Goal: Information Seeking & Learning: Learn about a topic

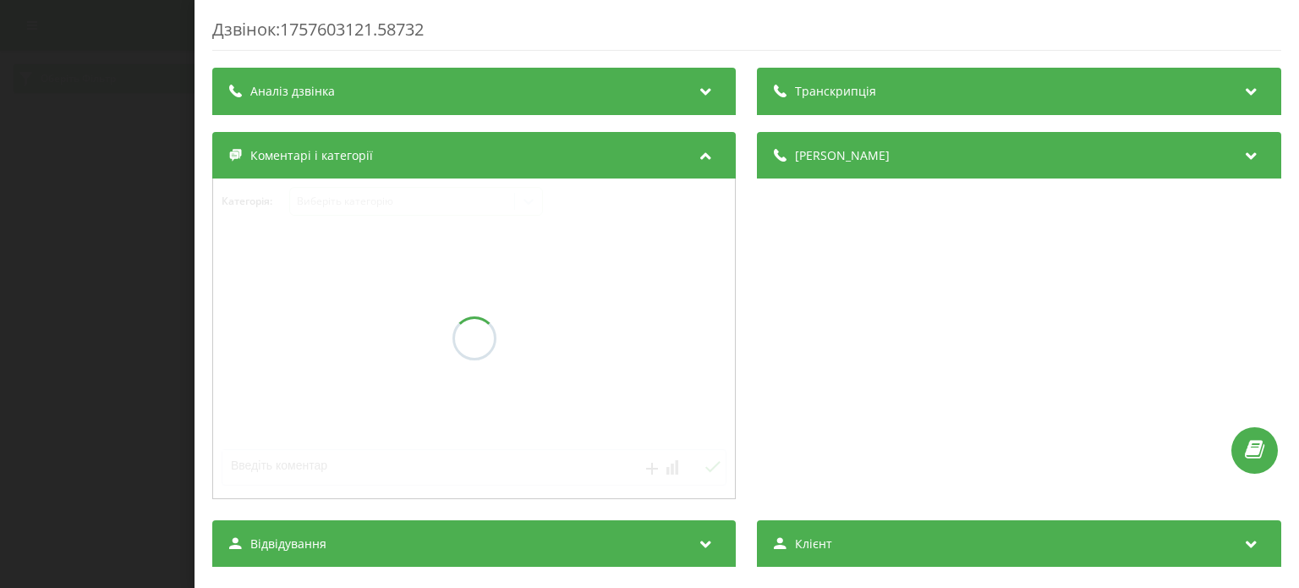
click at [35, 196] on div "Дзвінок : 1757603121.58732 Транскрипція Аналіз дзвінка Деталі дзвінка Коментарі…" at bounding box center [649, 294] width 1299 height 588
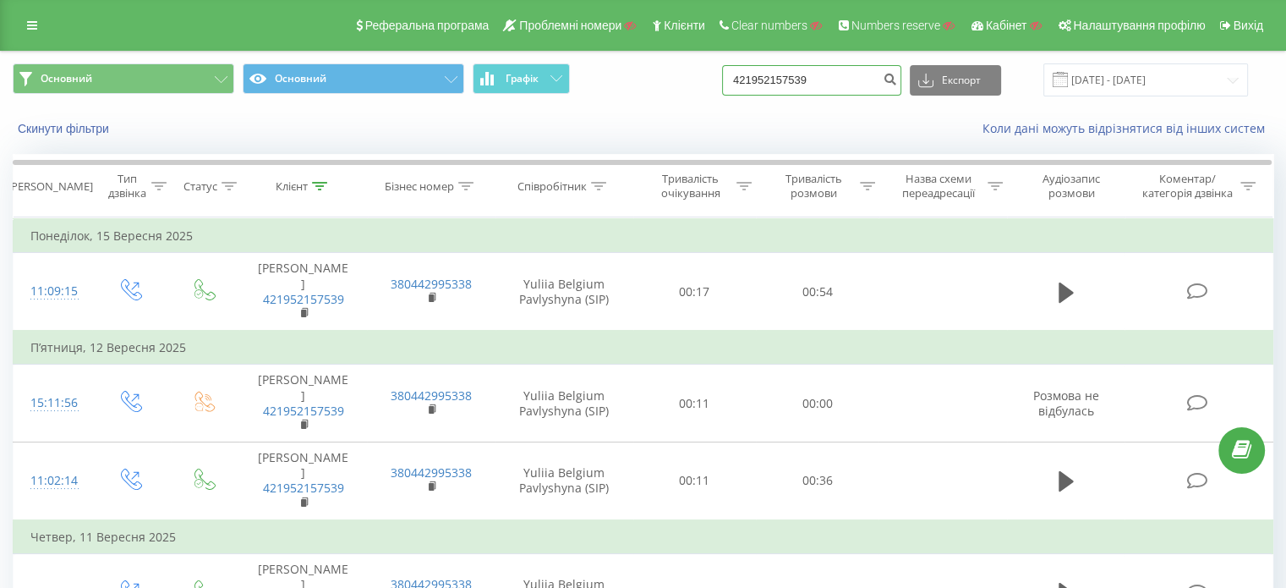
click at [850, 86] on input "421952157539" at bounding box center [811, 80] width 179 height 30
paste input "380639778343"
click at [850, 86] on input "380639778343" at bounding box center [811, 80] width 179 height 30
type input "380639778343"
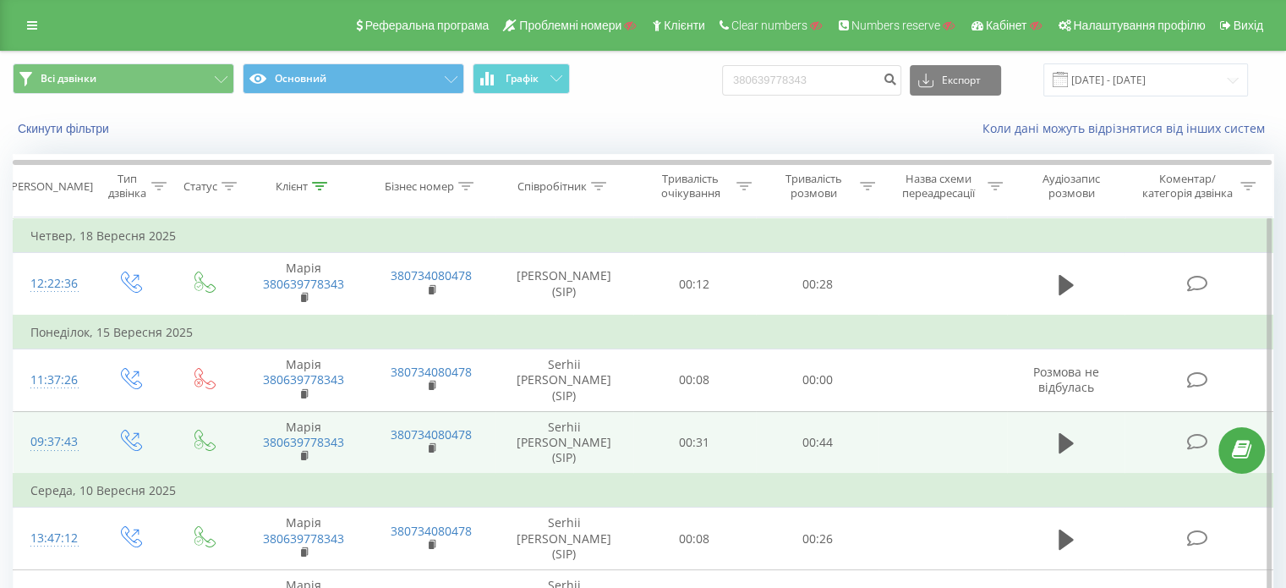
scroll to position [229, 0]
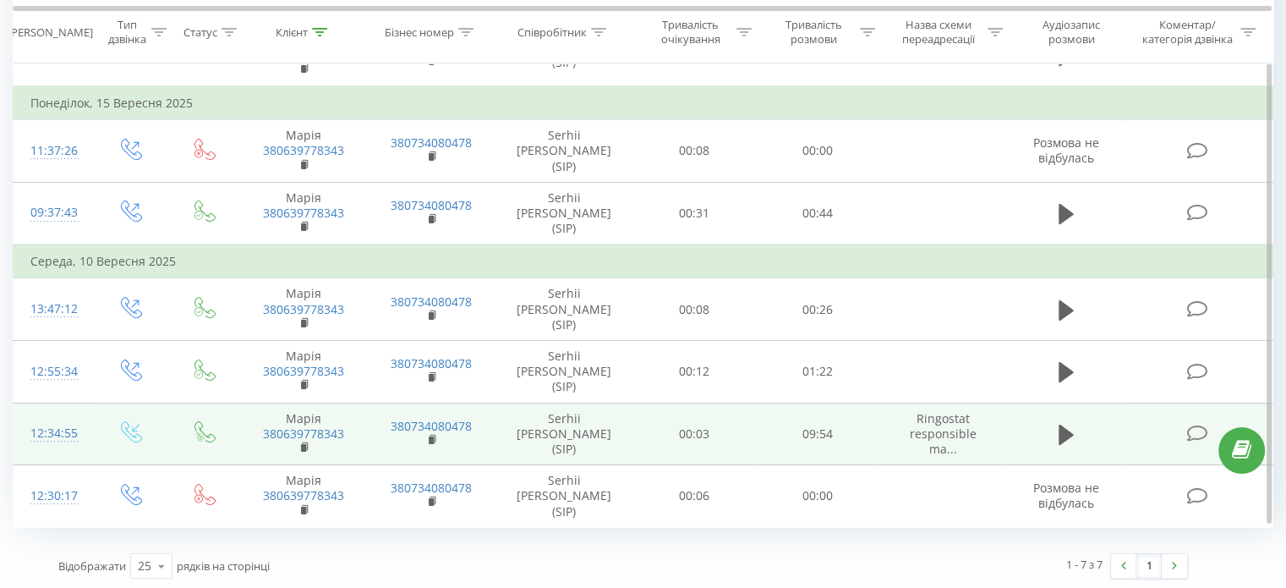
click at [1192, 428] on icon at bounding box center [1196, 433] width 21 height 18
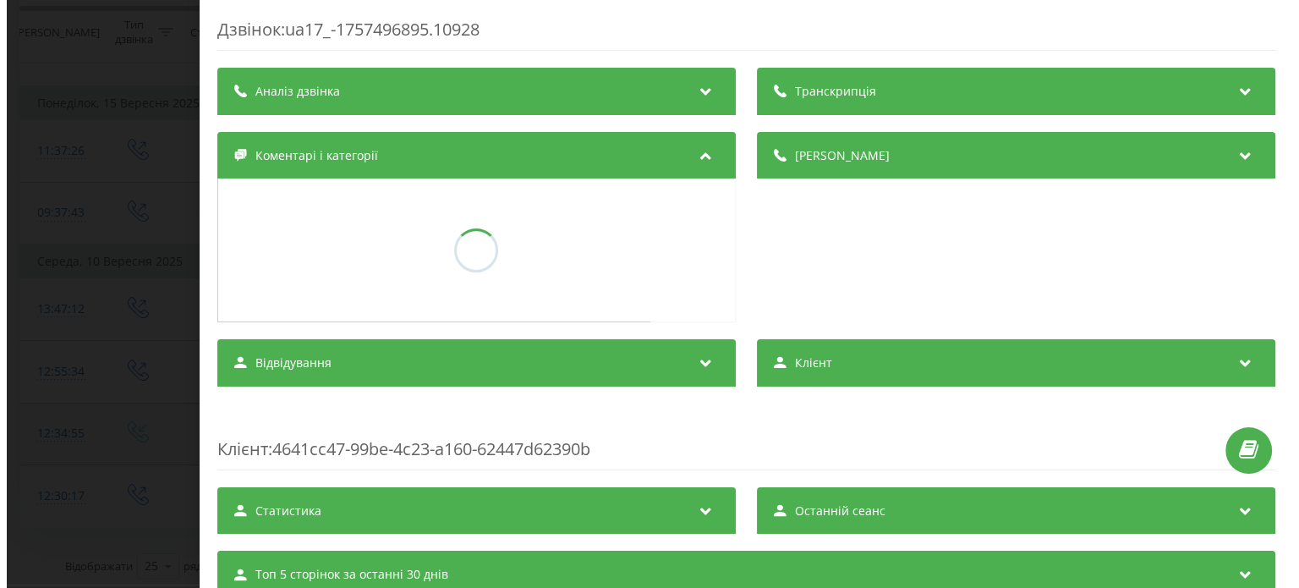
scroll to position [138, 0]
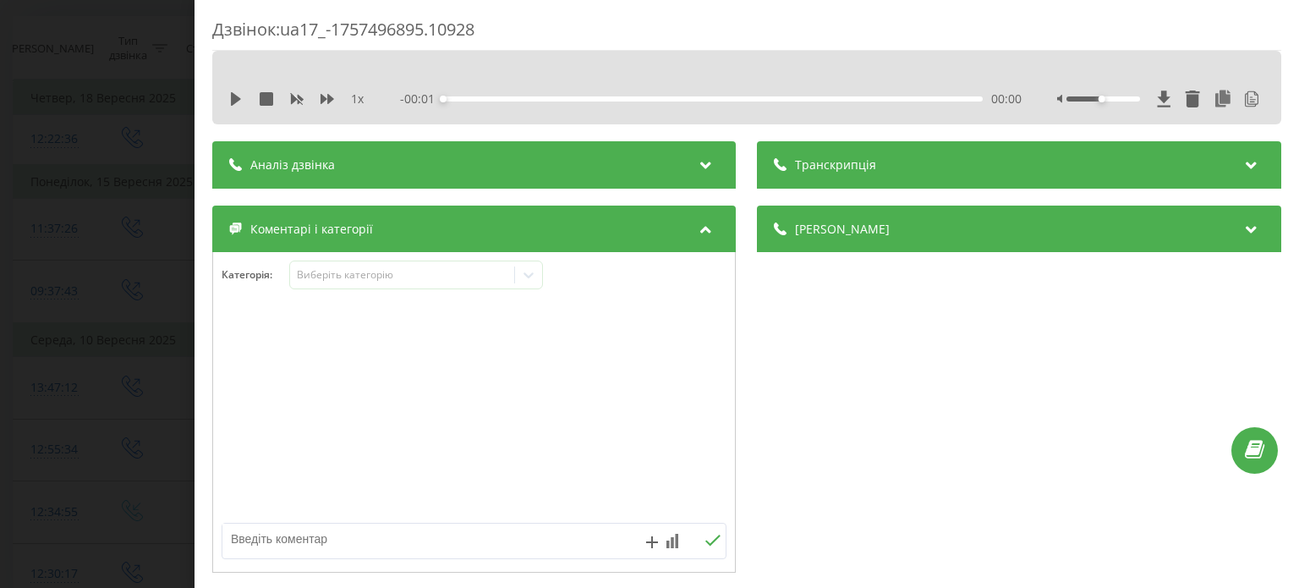
click at [1016, 170] on div "Транскрипція" at bounding box center [1018, 164] width 523 height 47
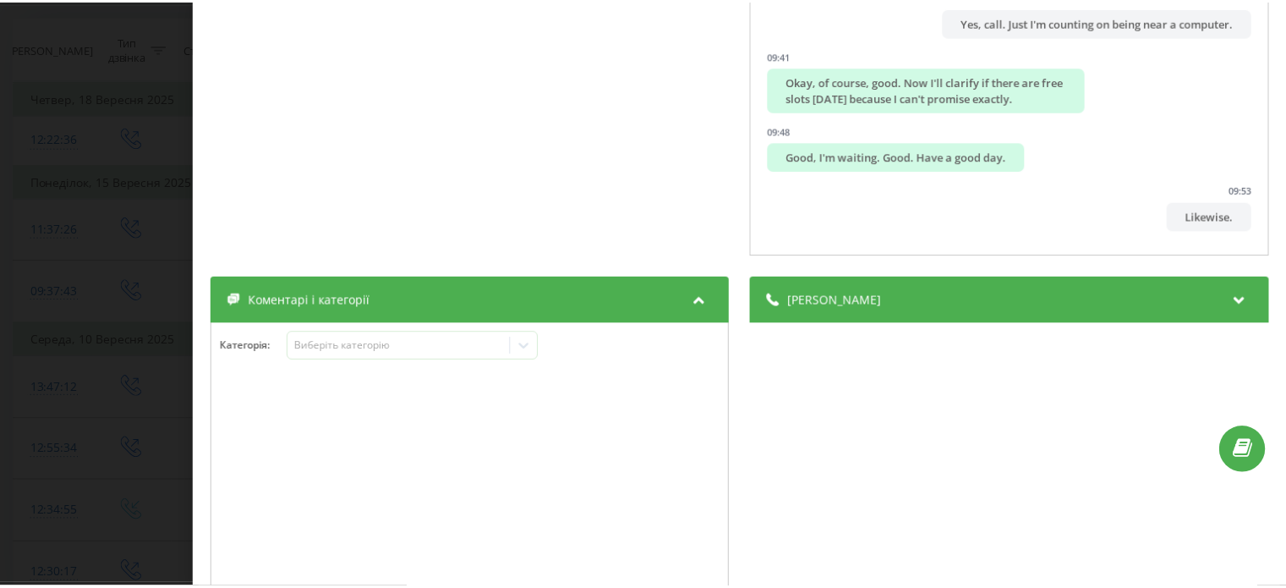
scroll to position [543, 0]
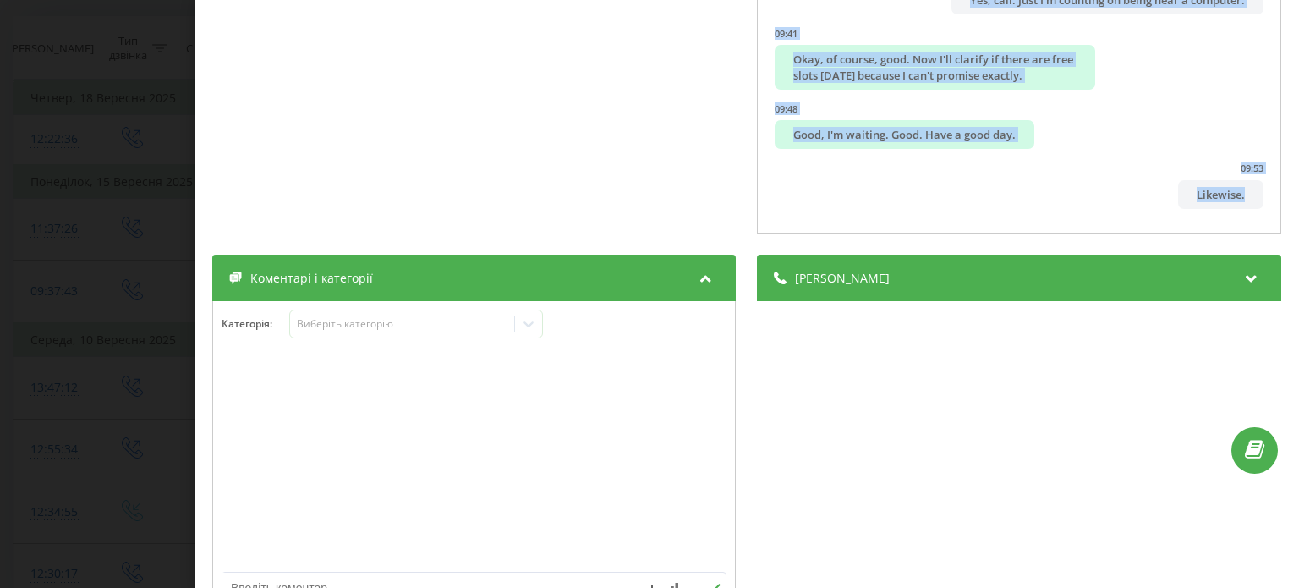
drag, startPoint x: 768, startPoint y: 241, endPoint x: 1243, endPoint y: 215, distance: 475.8
copy ul "Maria, good day! This is Sergiy. 00:02 Good. 00:03 I called you left a registra…"
click at [84, 123] on div "Дзвінок : ua17_-1757496895.10928 1 x - 09:54 00:00 00:00 Транскрипція 00:01 Mar…" at bounding box center [649, 294] width 1299 height 588
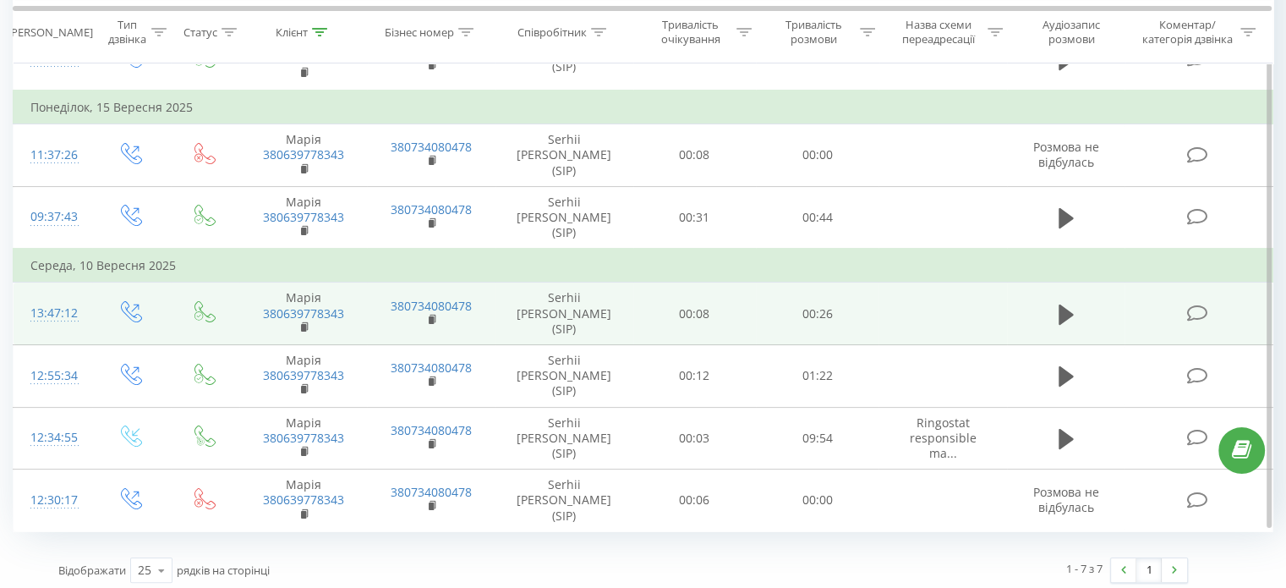
scroll to position [229, 0]
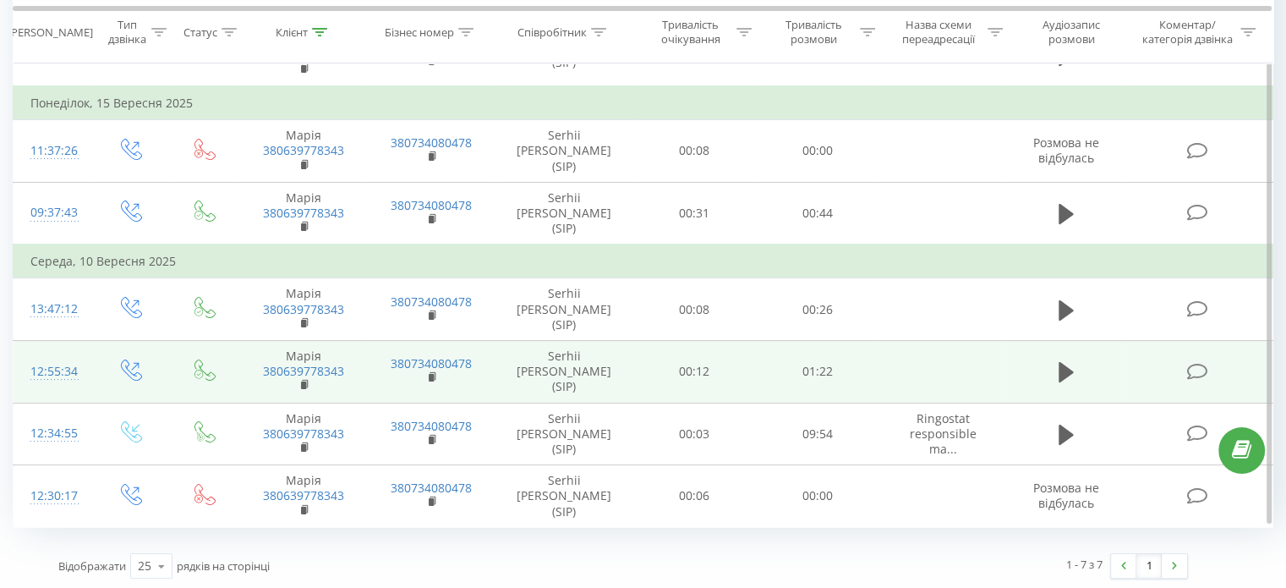
click at [1195, 369] on icon at bounding box center [1196, 372] width 21 height 18
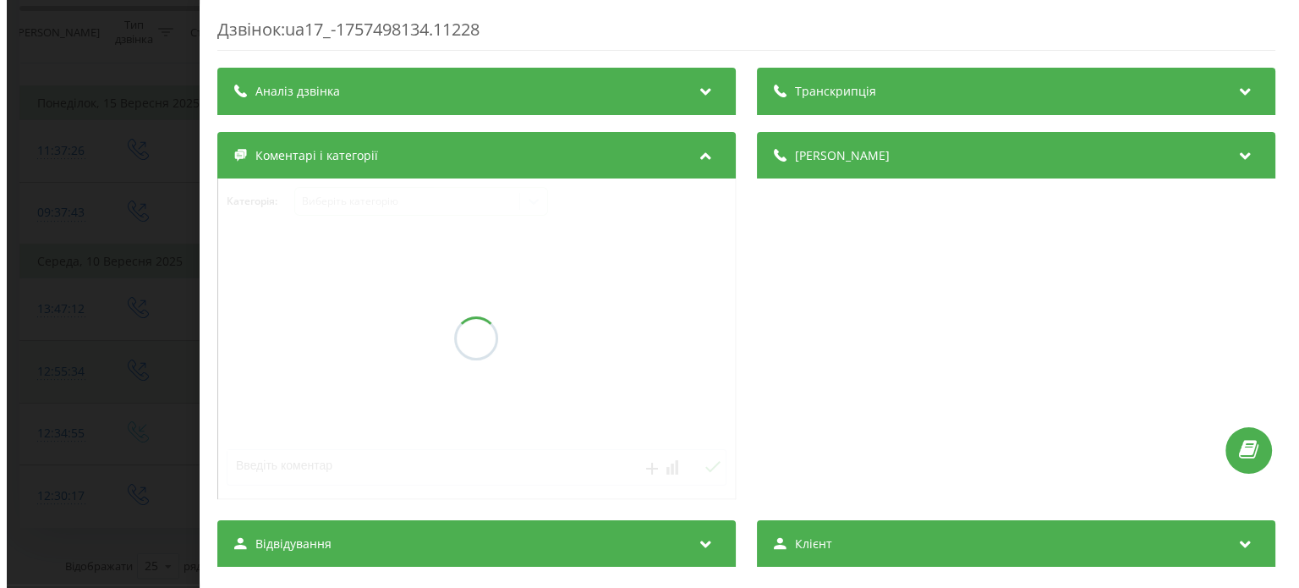
scroll to position [138, 0]
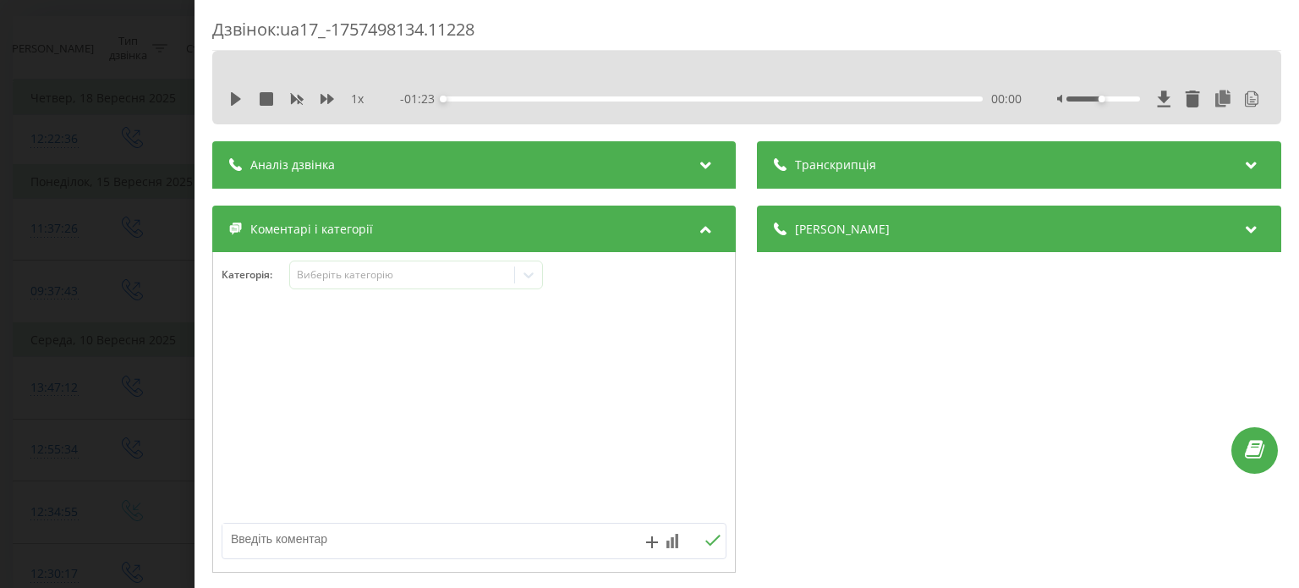
click at [914, 167] on div "Транскрипція" at bounding box center [1018, 164] width 523 height 47
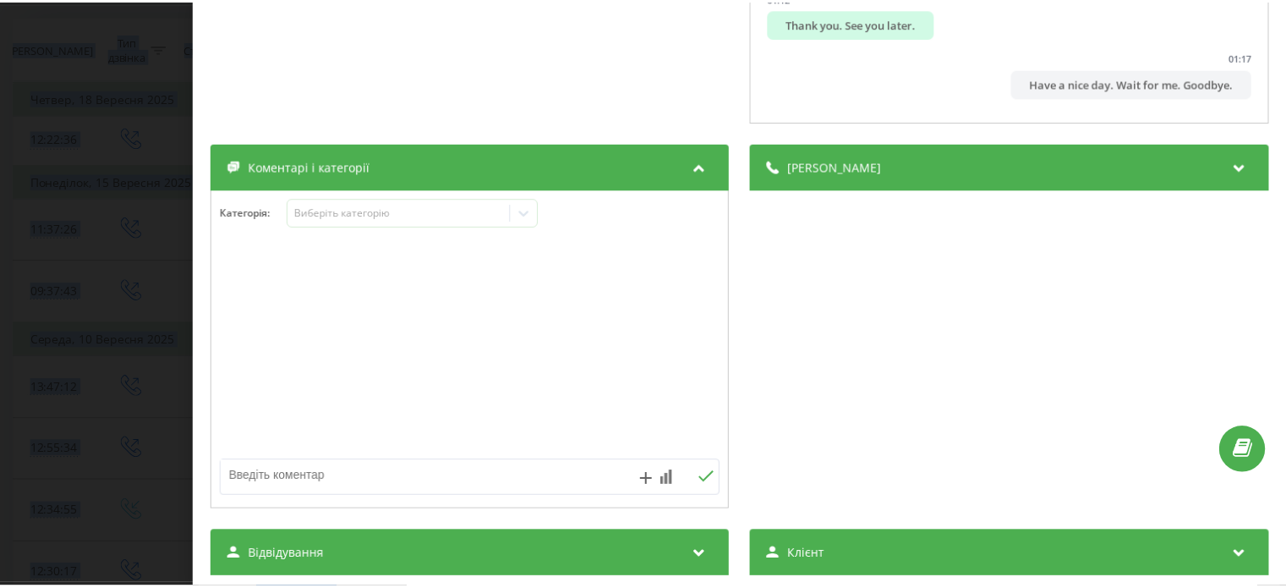
scroll to position [497, 0]
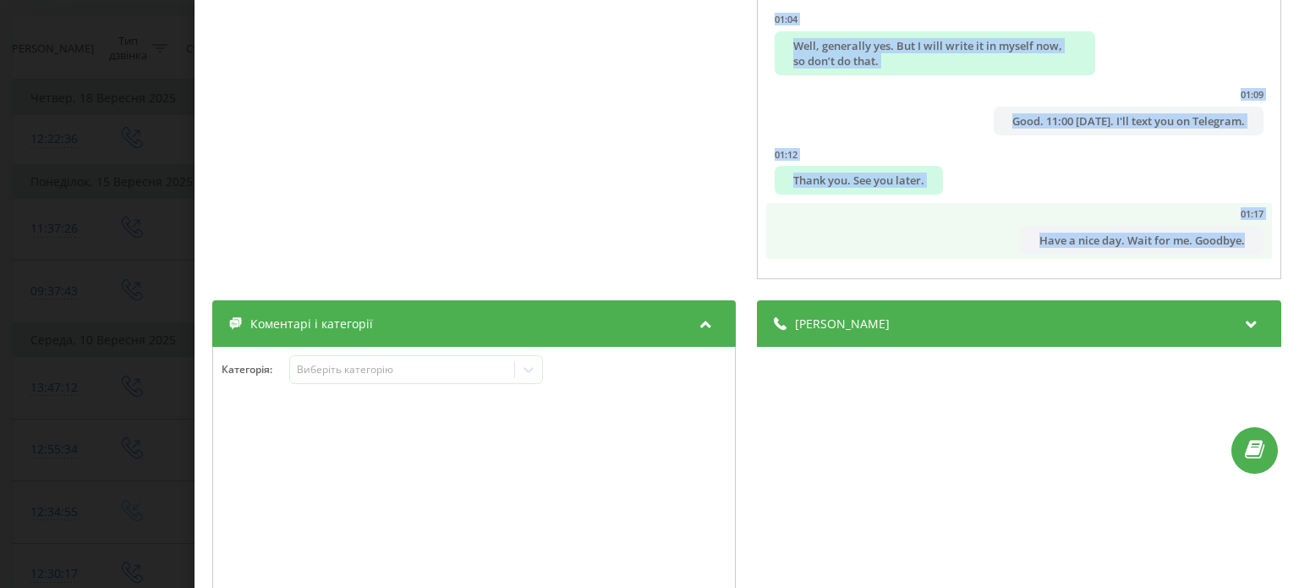
drag, startPoint x: 774, startPoint y: 231, endPoint x: 1234, endPoint y: 232, distance: 459.9
copy ul "Hello? 00:00 Hello, this is Serhii from Ringostat. I will be back to you. 00:04…"
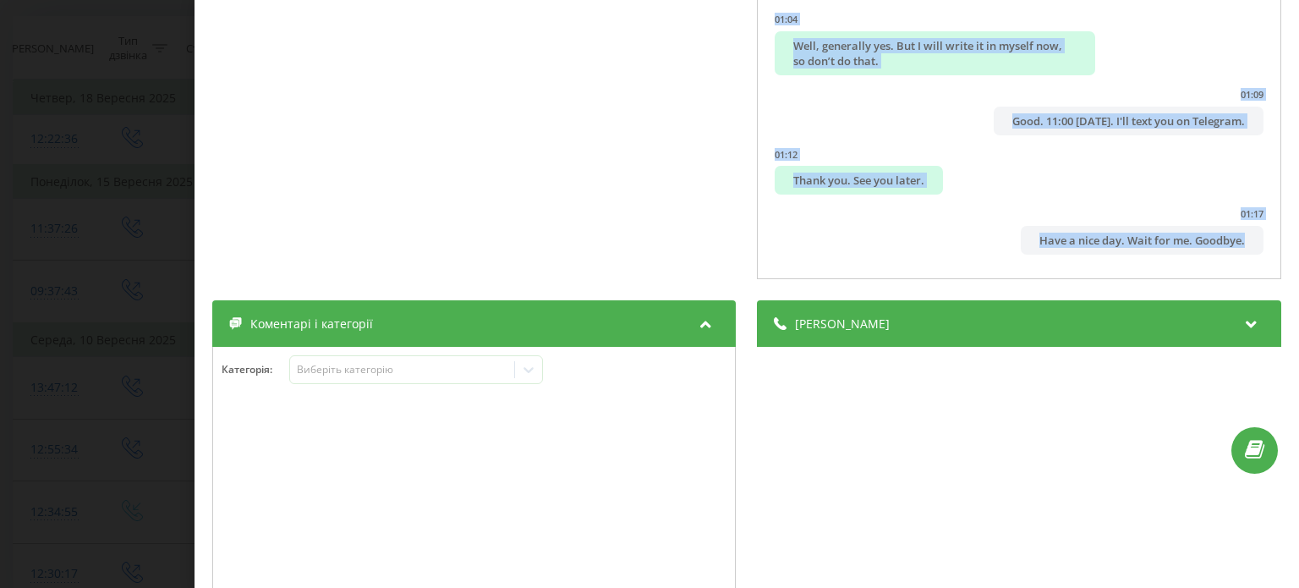
click at [178, 217] on div "Дзвінок : ua17_-1757498134.11228 1 x - 01:23 00:00 00:00 Транскрипція 00:00 Hel…" at bounding box center [649, 294] width 1299 height 588
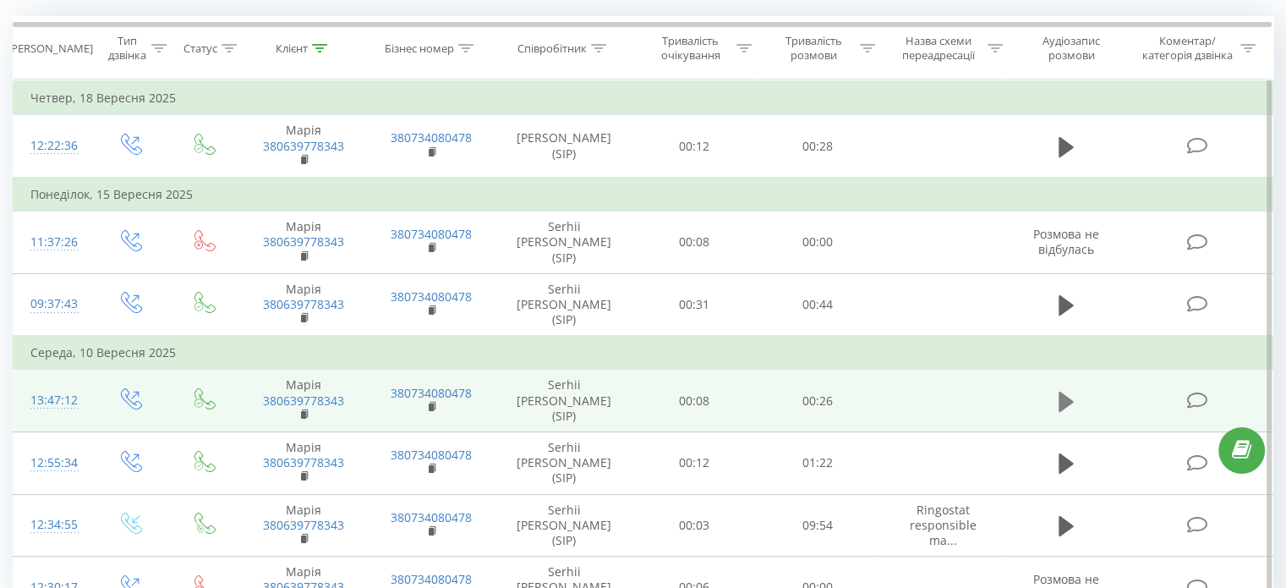
click at [1055, 401] on button at bounding box center [1065, 401] width 25 height 25
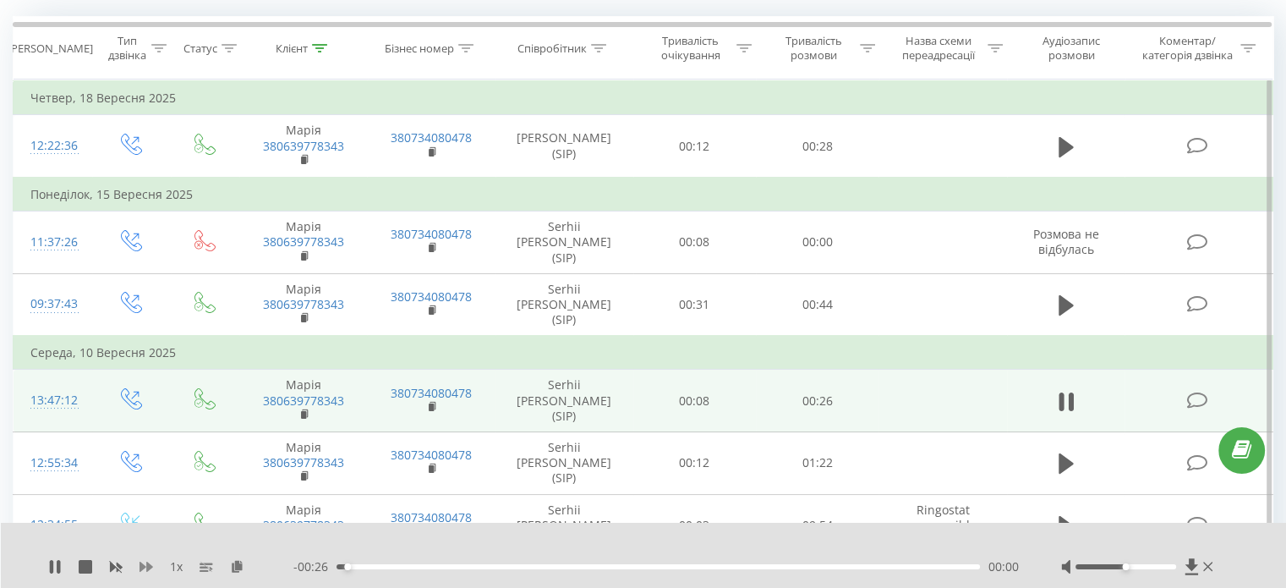
click at [149, 560] on icon at bounding box center [146, 567] width 14 height 14
click at [145, 571] on icon at bounding box center [146, 567] width 14 height 14
drag, startPoint x: 1126, startPoint y: 566, endPoint x: 1173, endPoint y: 581, distance: 49.5
click at [1173, 581] on div "1.5 x - 00:17 00:09 00:09" at bounding box center [644, 554] width 1286 height 65
